Goal: Task Accomplishment & Management: Use online tool/utility

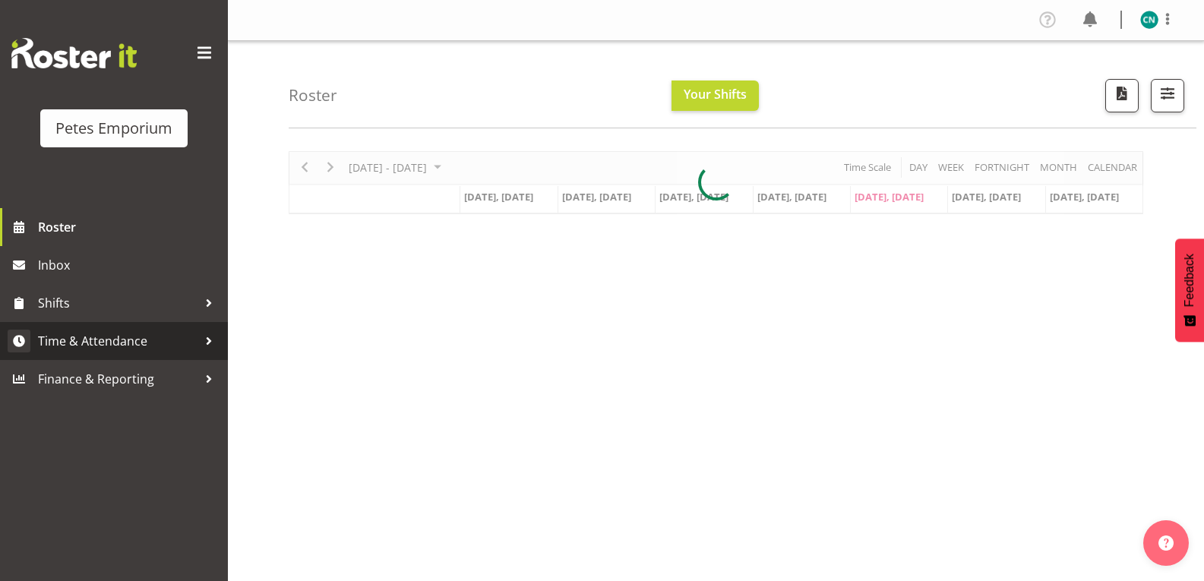
click at [155, 337] on span "Time & Attendance" at bounding box center [118, 341] width 160 height 23
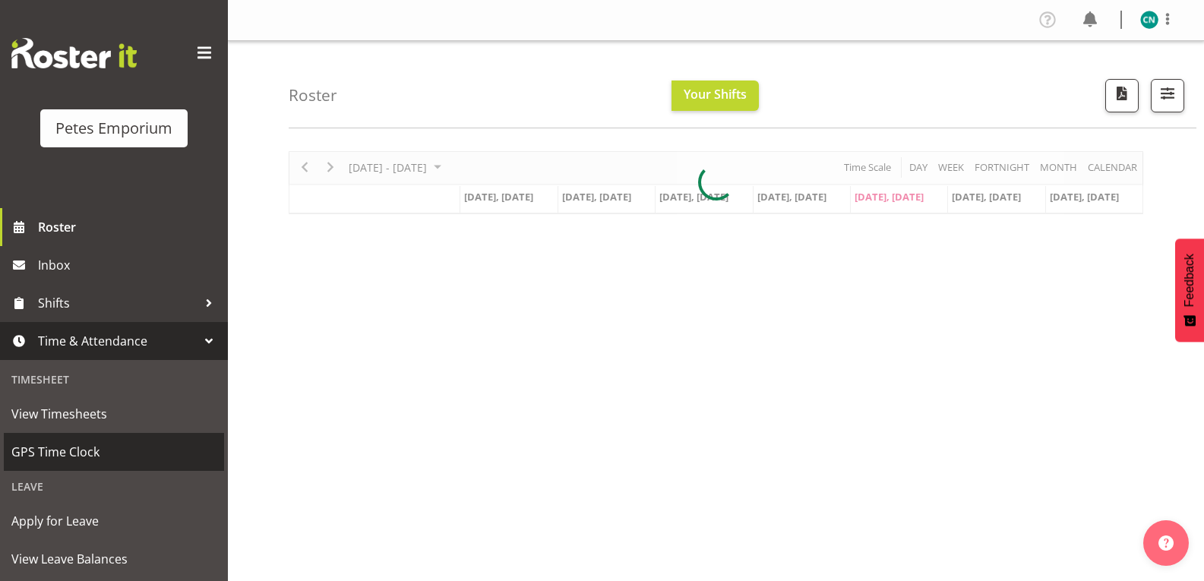
click at [89, 454] on span "GPS Time Clock" at bounding box center [113, 452] width 205 height 23
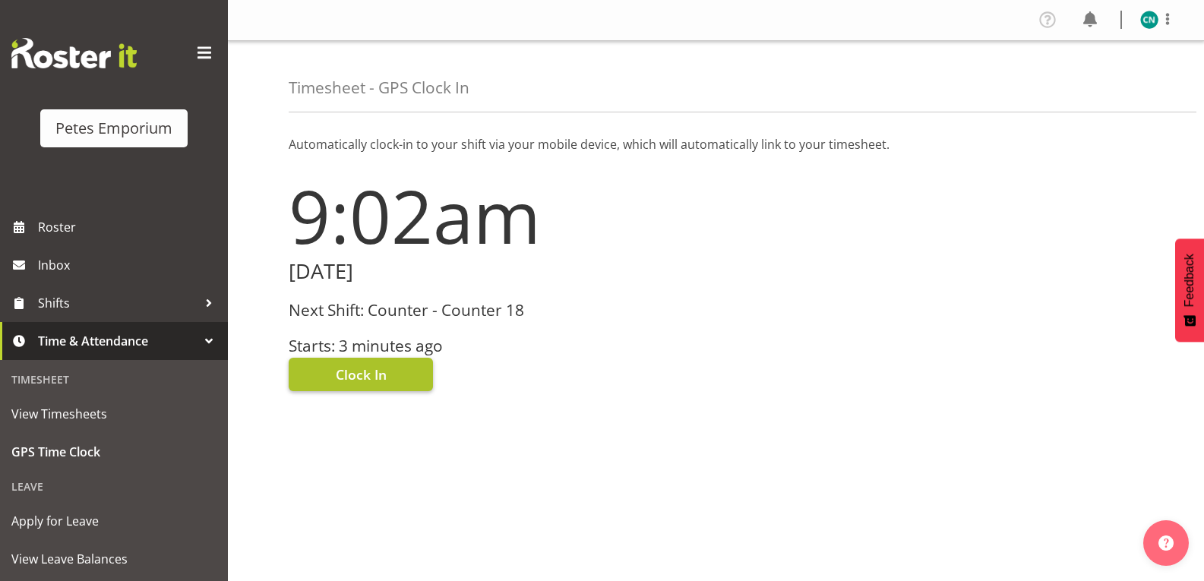
click at [381, 383] on span "Clock In" at bounding box center [361, 375] width 51 height 20
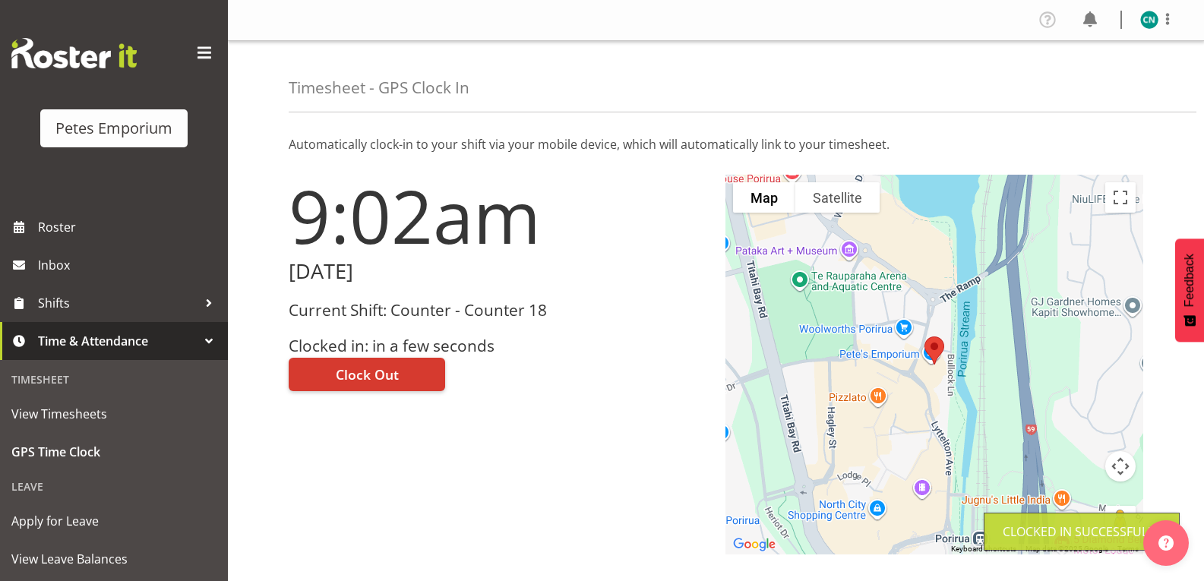
click at [1152, 21] on img at bounding box center [1150, 20] width 18 height 18
click at [1076, 80] on link "Log Out" at bounding box center [1104, 79] width 146 height 27
